Goal: Navigation & Orientation: Find specific page/section

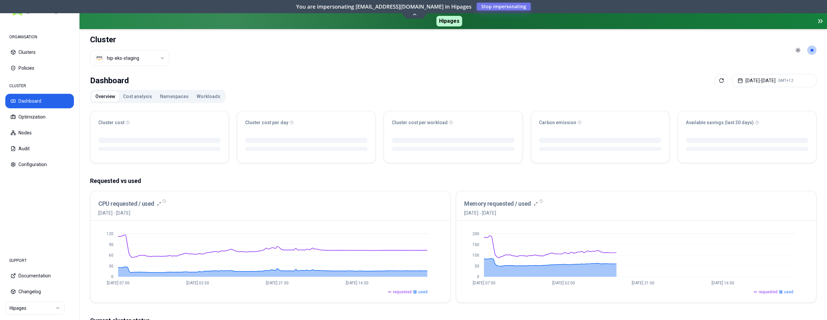
click at [273, 181] on p "Requested vs used" at bounding box center [453, 180] width 726 height 9
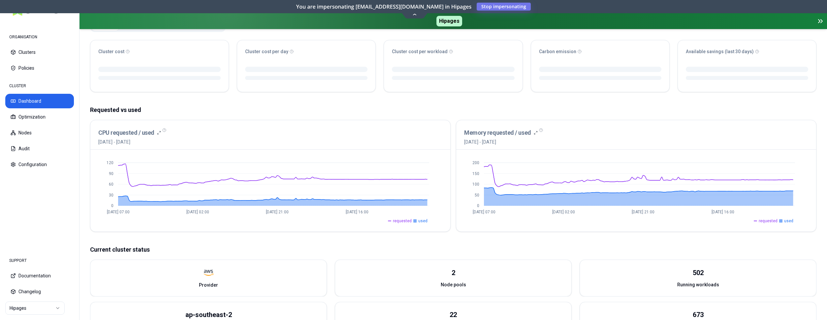
scroll to position [168, 0]
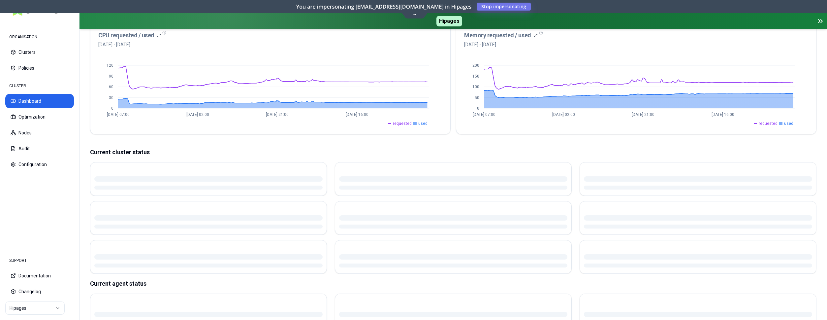
click at [39, 116] on button "Optimization" at bounding box center [39, 117] width 69 height 15
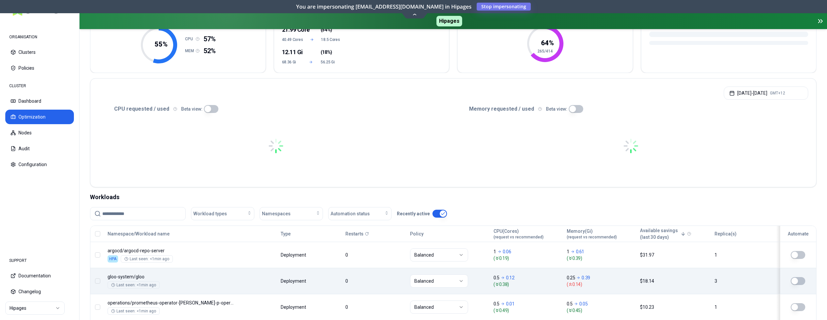
scroll to position [67, 0]
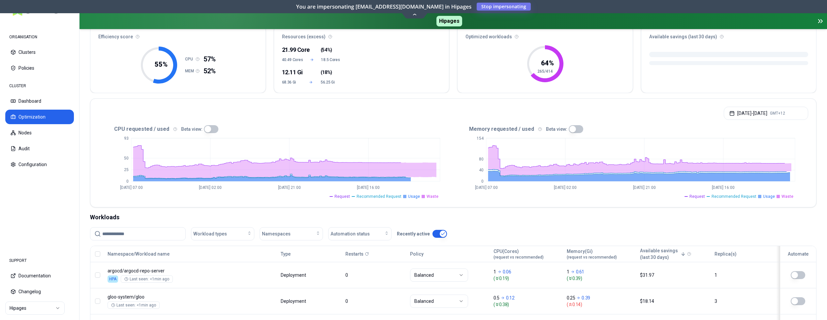
click at [36, 313] on html "ORGANISATION Clusters Policies CLUSTER Dashboard Optimization Nodes Audit Confi…" at bounding box center [413, 160] width 827 height 320
